Goal: Task Accomplishment & Management: Complete application form

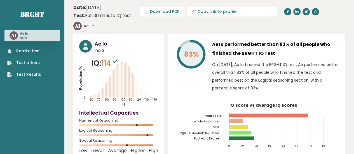
click at [33, 53] on link "Retake test" at bounding box center [24, 51] width 34 height 6
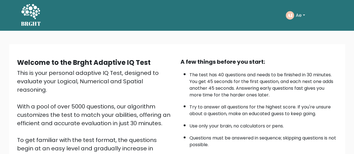
scroll to position [102, 0]
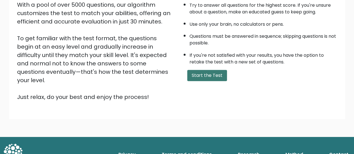
click at [217, 73] on button "Start the Test" at bounding box center [207, 75] width 40 height 11
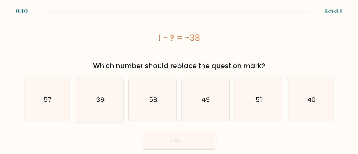
click at [100, 101] on text "39" at bounding box center [100, 99] width 8 height 9
click at [179, 79] on input "b. 39" at bounding box center [179, 77] width 0 height 1
radio input "true"
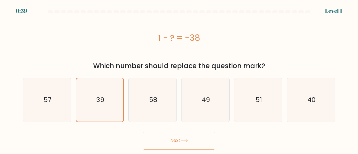
click at [192, 150] on body "0:39 Level 1 a." at bounding box center [179, 77] width 358 height 154
click at [197, 145] on button "Next" at bounding box center [179, 141] width 73 height 18
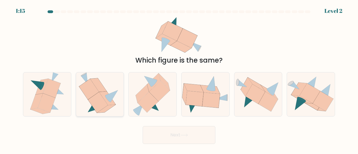
click at [90, 95] on icon at bounding box center [89, 89] width 20 height 21
click at [179, 79] on input "b." at bounding box center [179, 77] width 0 height 1
radio input "true"
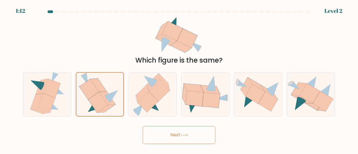
click at [197, 139] on button "Next" at bounding box center [179, 135] width 73 height 18
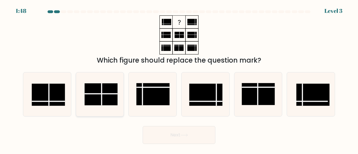
click at [104, 95] on rect at bounding box center [100, 94] width 33 height 22
click at [179, 79] on input "b." at bounding box center [179, 77] width 0 height 1
radio input "true"
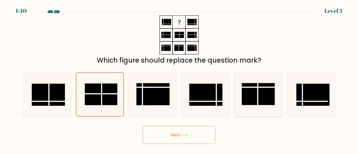
click at [250, 96] on rect at bounding box center [258, 94] width 33 height 22
click at [179, 79] on input "e." at bounding box center [179, 77] width 0 height 1
radio input "true"
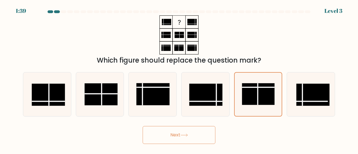
click at [169, 128] on button "Next" at bounding box center [179, 135] width 73 height 18
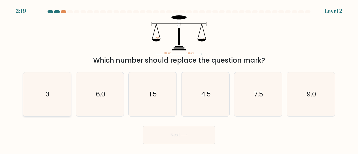
click at [47, 93] on text "3" at bounding box center [48, 94] width 4 height 9
click at [179, 79] on input "a. 3" at bounding box center [179, 77] width 0 height 1
radio input "true"
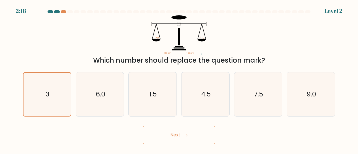
click at [151, 138] on button "Next" at bounding box center [179, 135] width 73 height 18
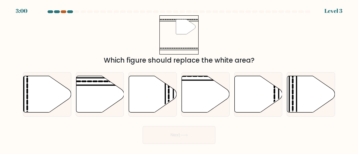
click at [62, 13] on div at bounding box center [64, 11] width 6 height 3
click at [207, 90] on icon at bounding box center [206, 94] width 48 height 37
click at [179, 79] on input "d." at bounding box center [179, 77] width 0 height 1
radio input "true"
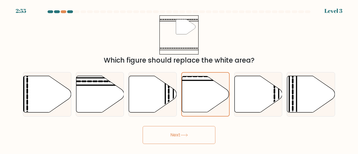
click at [162, 136] on button "Next" at bounding box center [179, 135] width 73 height 18
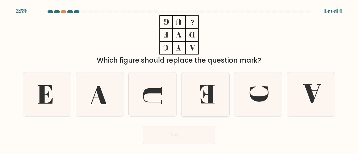
click at [208, 108] on icon at bounding box center [206, 94] width 44 height 44
click at [179, 79] on input "d." at bounding box center [179, 77] width 0 height 1
radio input "true"
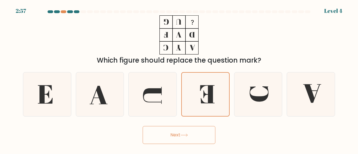
click at [194, 137] on button "Next" at bounding box center [179, 135] width 73 height 18
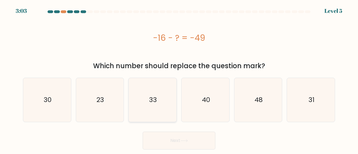
click at [141, 106] on icon "33" at bounding box center [153, 100] width 44 height 44
click at [179, 79] on input "c. 33" at bounding box center [179, 77] width 0 height 1
radio input "true"
click at [178, 141] on button "Next" at bounding box center [179, 141] width 73 height 18
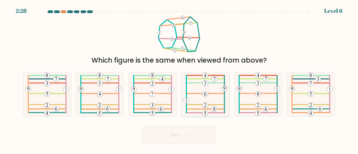
click at [213, 90] on icon at bounding box center [206, 94] width 44 height 44
click at [179, 79] on input "d." at bounding box center [179, 77] width 0 height 1
radio input "true"
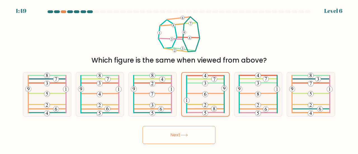
click at [212, 91] on icon at bounding box center [205, 94] width 43 height 43
click at [179, 79] on input "d." at bounding box center [179, 77] width 0 height 1
click at [187, 132] on button "Next" at bounding box center [179, 135] width 73 height 18
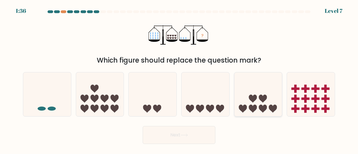
click at [238, 94] on icon at bounding box center [258, 94] width 48 height 39
click at [179, 79] on input "e." at bounding box center [179, 77] width 0 height 1
radio input "true"
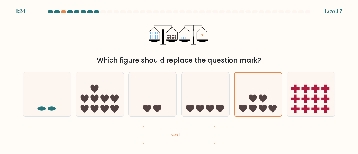
click at [168, 134] on button "Next" at bounding box center [179, 135] width 73 height 18
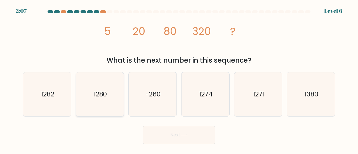
click at [105, 101] on icon "1280" at bounding box center [100, 94] width 44 height 44
click at [179, 79] on input "b. 1280" at bounding box center [179, 77] width 0 height 1
radio input "true"
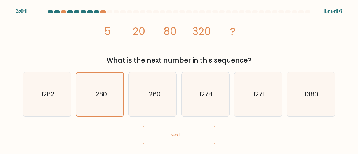
click at [176, 141] on button "Next" at bounding box center [179, 135] width 73 height 18
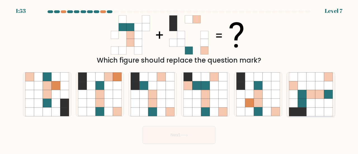
click at [309, 91] on icon at bounding box center [311, 94] width 9 height 9
click at [179, 79] on input "f." at bounding box center [179, 77] width 0 height 1
radio input "true"
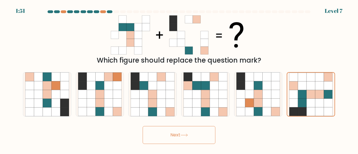
click at [200, 140] on button "Next" at bounding box center [179, 135] width 73 height 18
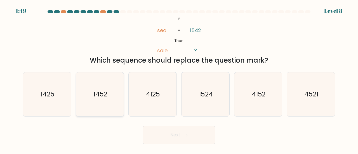
click at [105, 84] on icon "1452" at bounding box center [100, 94] width 44 height 44
click at [179, 79] on input "b. 1452" at bounding box center [179, 77] width 0 height 1
radio input "true"
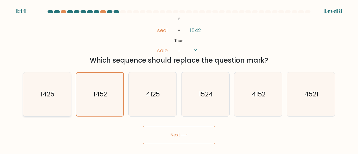
click at [45, 87] on icon "1425" at bounding box center [47, 94] width 44 height 44
click at [179, 79] on input "a. 1425" at bounding box center [179, 77] width 0 height 1
radio input "true"
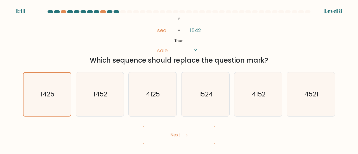
click at [178, 138] on button "Next" at bounding box center [179, 135] width 73 height 18
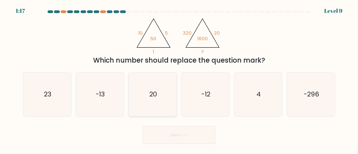
click at [144, 102] on icon "20" at bounding box center [153, 94] width 44 height 44
click at [179, 79] on input "c. 20" at bounding box center [179, 77] width 0 height 1
radio input "true"
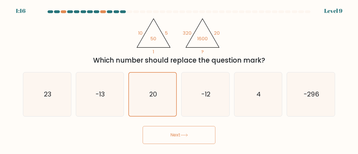
click at [172, 134] on button "Next" at bounding box center [179, 135] width 73 height 18
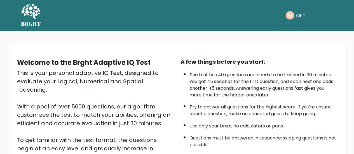
scroll to position [102, 0]
